Goal: Task Accomplishment & Management: Manage account settings

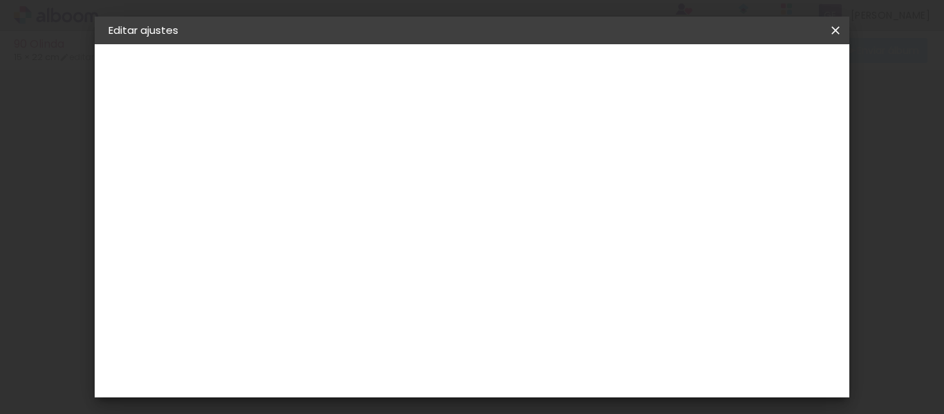
type input "15"
type input "45"
